Goal: Information Seeking & Learning: Learn about a topic

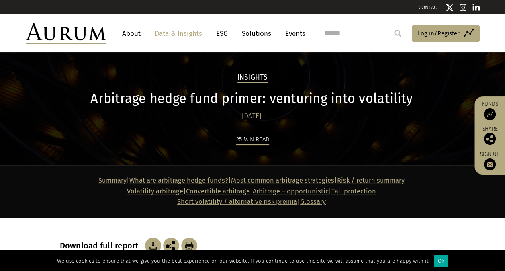
click at [88, 226] on div "Download full report" at bounding box center [253, 235] width 386 height 36
click at [251, 233] on div "Download full report" at bounding box center [253, 235] width 386 height 36
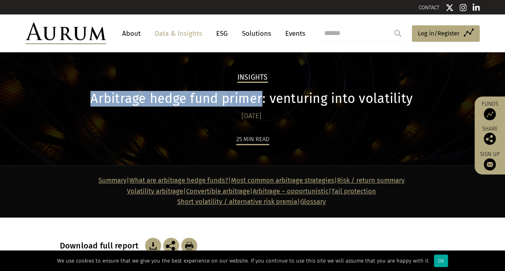
drag, startPoint x: 92, startPoint y: 98, endPoint x: 262, endPoint y: 99, distance: 169.9
click at [262, 99] on h1 "Arbitrage hedge fund primer: venturing into volatility" at bounding box center [252, 99] width 384 height 16
copy h1 "Arbitrage hedge fund primer"
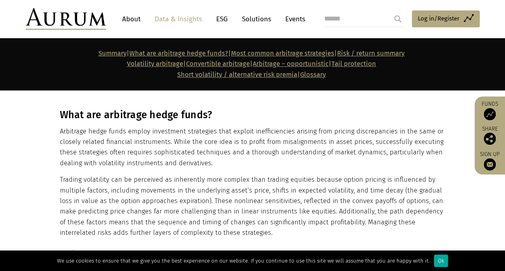
scroll to position [562, 0]
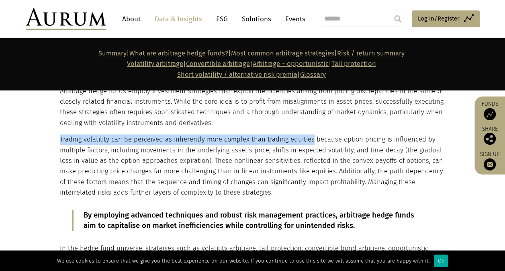
drag, startPoint x: 61, startPoint y: 139, endPoint x: 307, endPoint y: 135, distance: 245.8
click at [307, 135] on p "Trading volatility can be perceived as inherently more complex than trading equ…" at bounding box center [252, 165] width 384 height 63
copy p "Trading volatility can be perceived as inherently more complex than trading equ…"
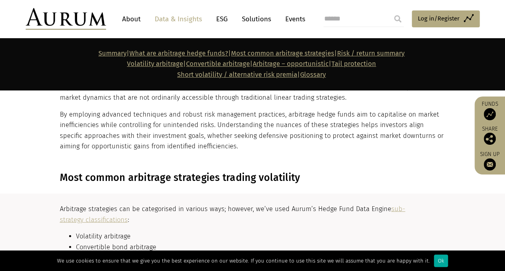
scroll to position [763, 0]
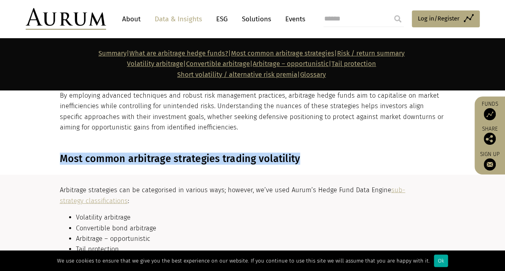
drag, startPoint x: 308, startPoint y: 157, endPoint x: 48, endPoint y: 162, distance: 260.3
click at [48, 162] on section "Most common arbitrage strategies trading volatility" at bounding box center [252, 159] width 505 height 32
copy h3 "Most common arbitrage strategies trading volatility"
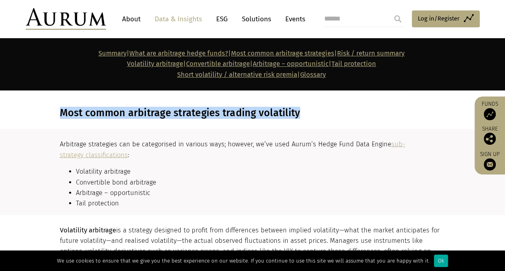
scroll to position [843, 0]
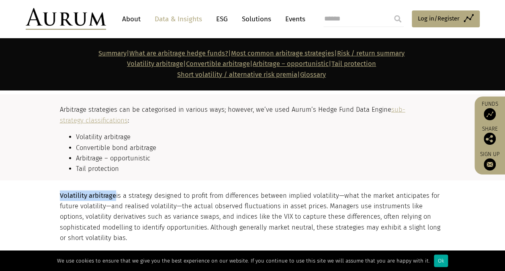
drag, startPoint x: 115, startPoint y: 193, endPoint x: 36, endPoint y: 200, distance: 79.5
copy strong "Volatility arbitrage"
